Goal: Find specific page/section: Find specific page/section

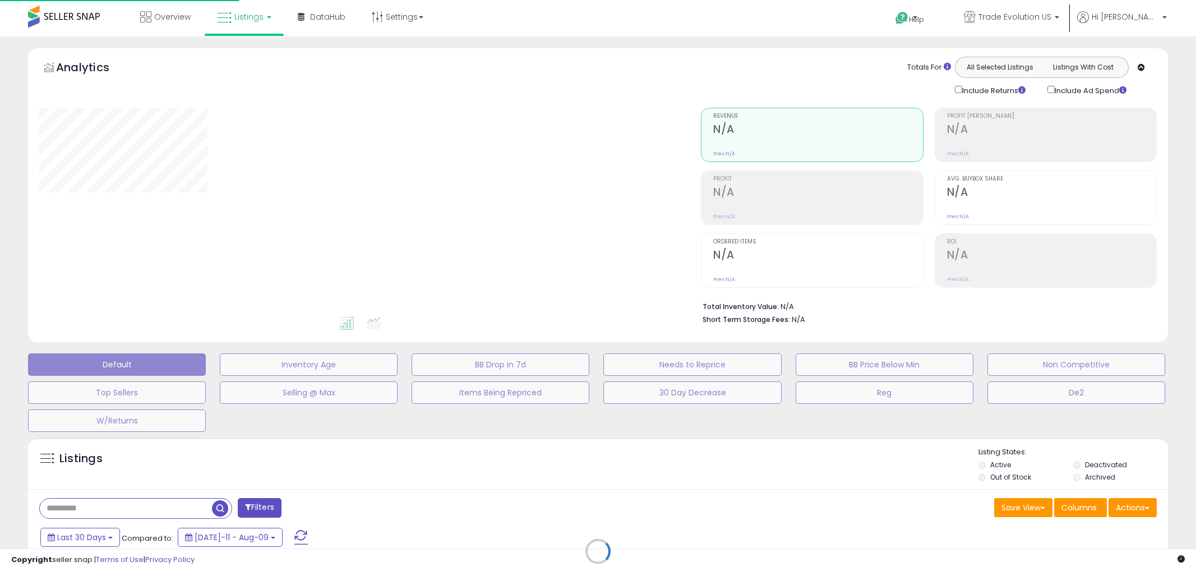
type input "**********"
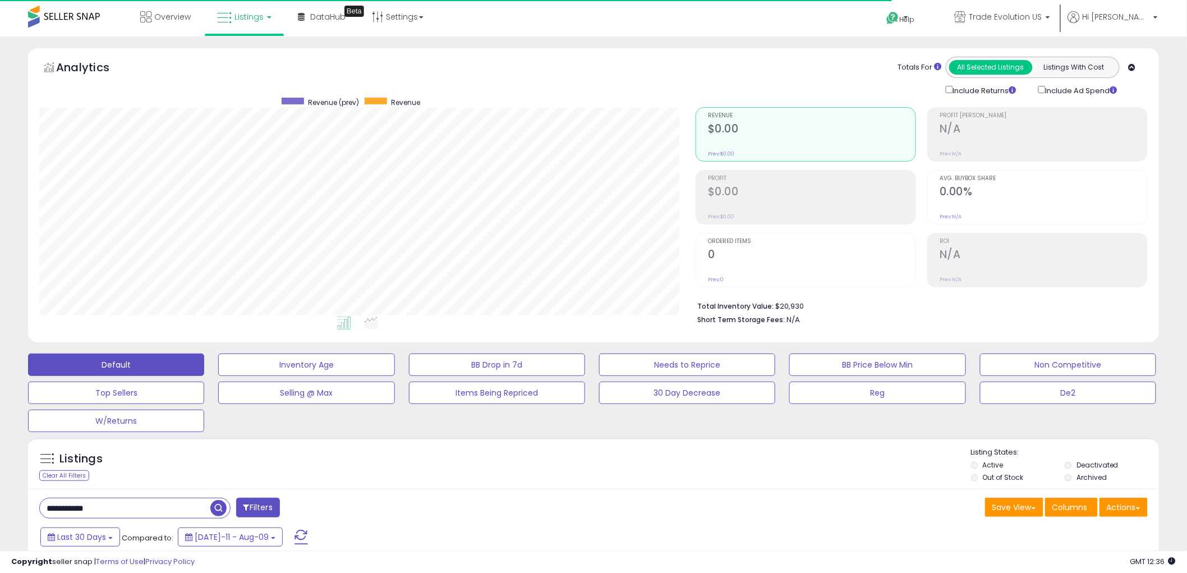
scroll to position [230, 656]
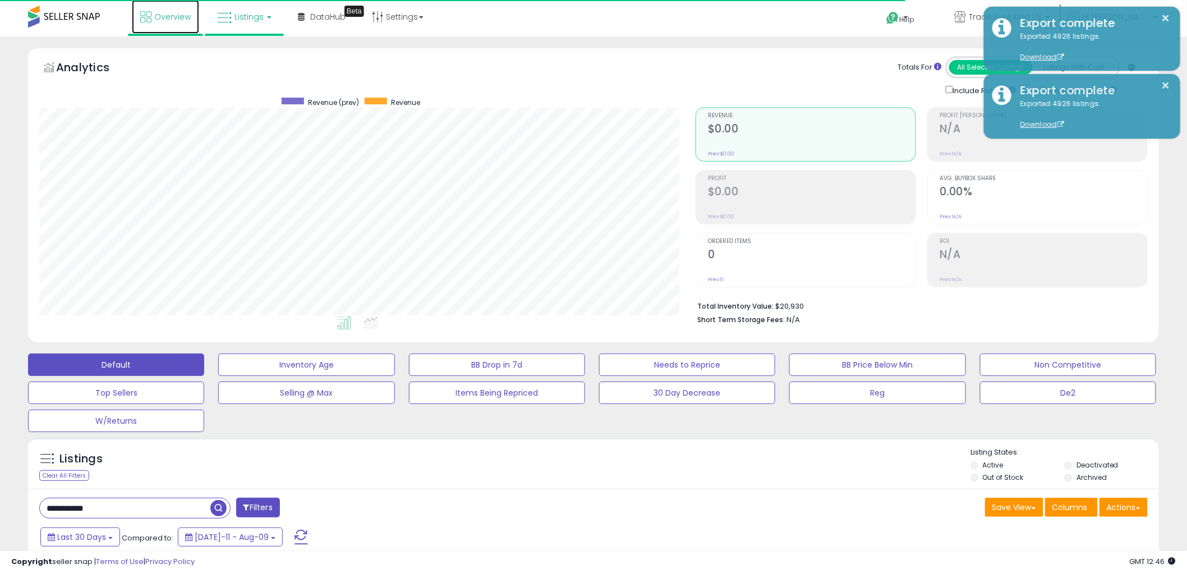
click at [173, 24] on link "Overview" at bounding box center [165, 17] width 67 height 34
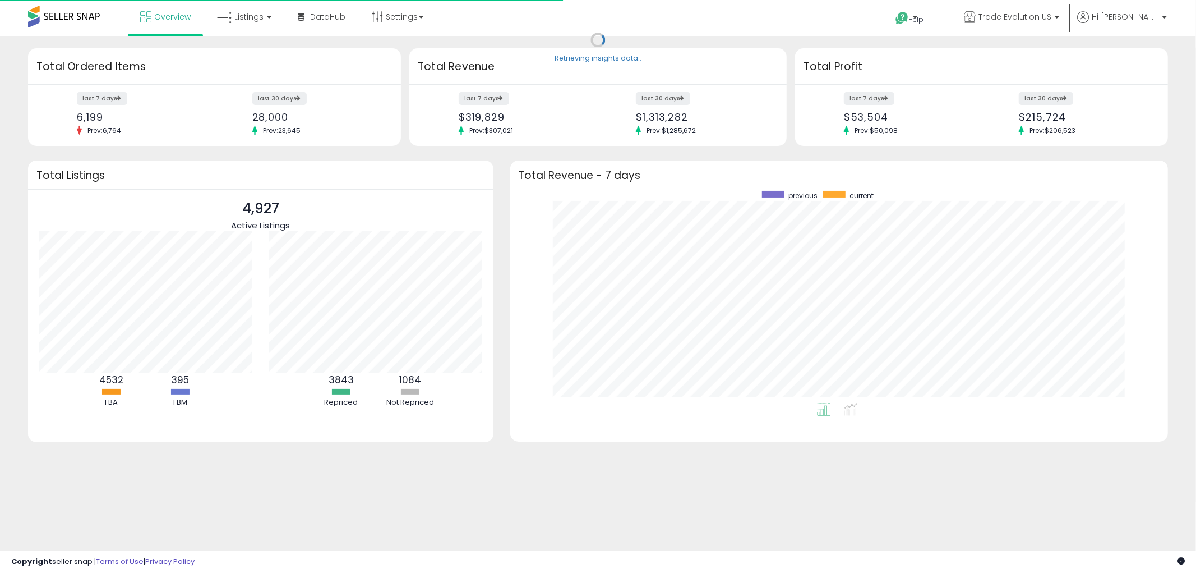
scroll to position [211, 636]
click at [265, 15] on link "Listings" at bounding box center [244, 17] width 71 height 34
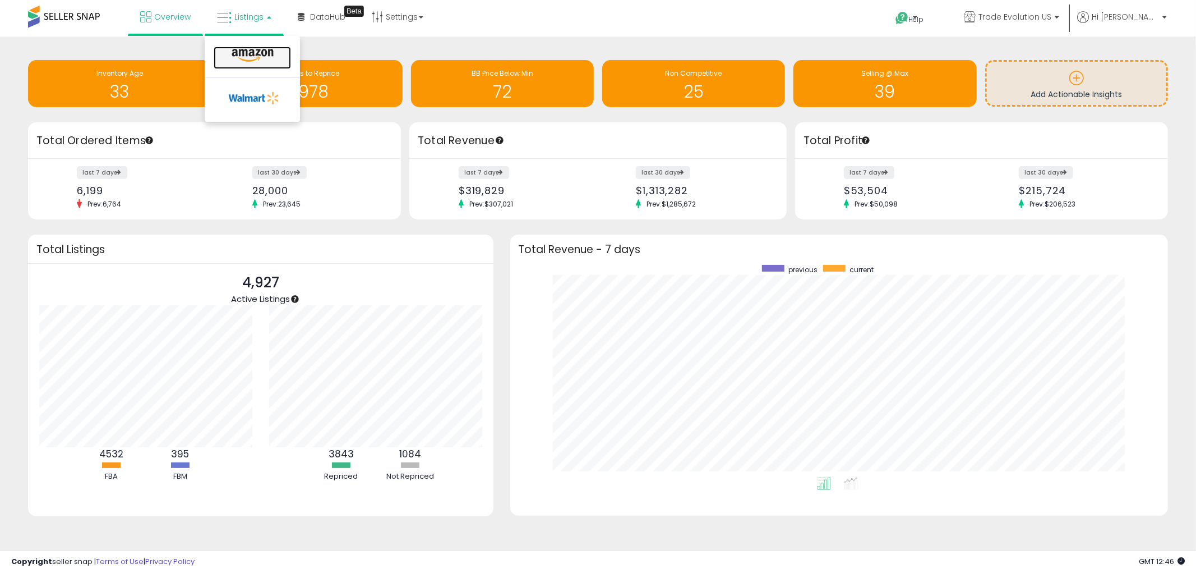
click at [259, 53] on icon at bounding box center [252, 55] width 49 height 15
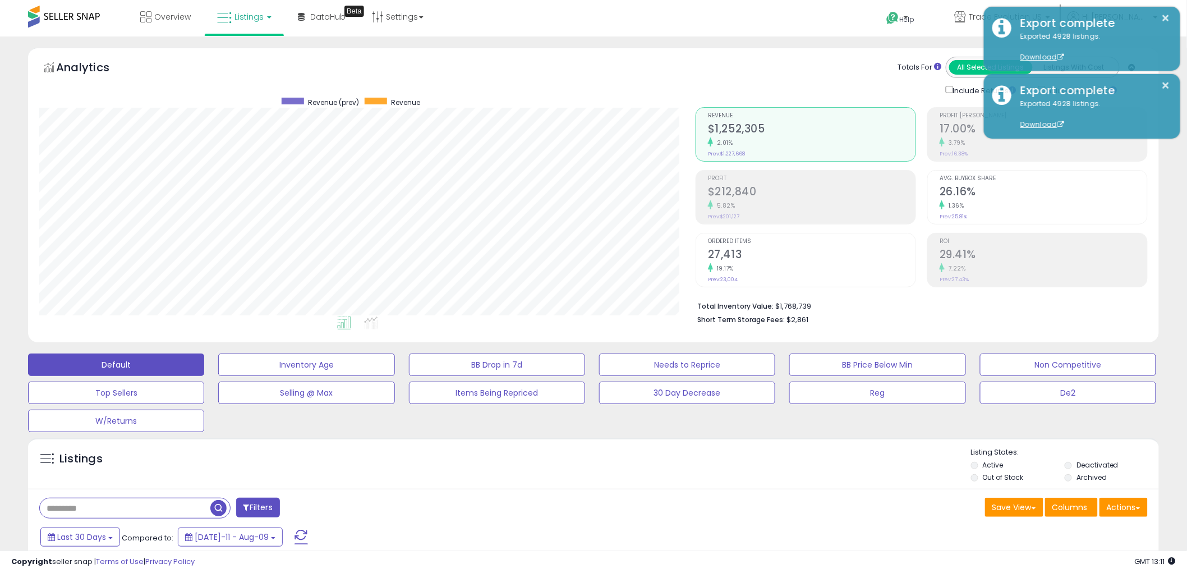
scroll to position [230, 656]
